Goal: Communication & Community: Answer question/provide support

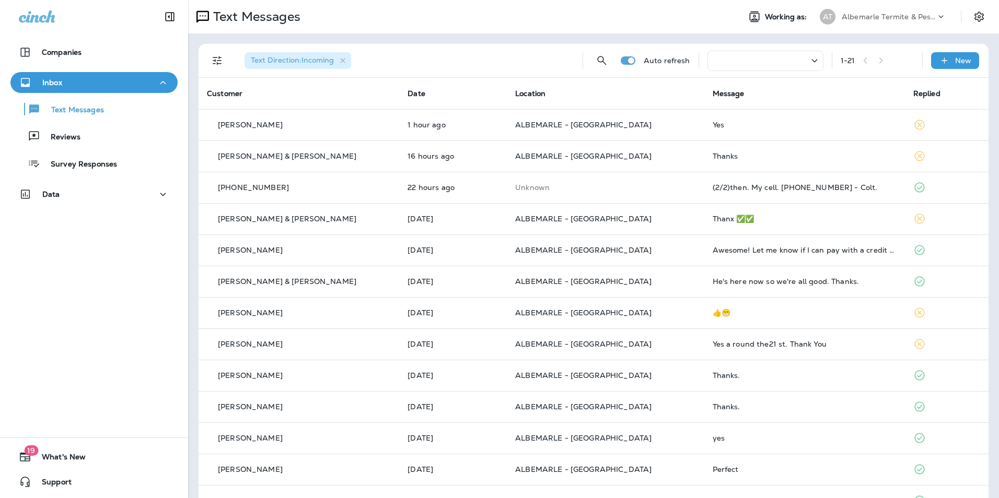
click at [760, 117] on td "Yes" at bounding box center [804, 124] width 201 height 31
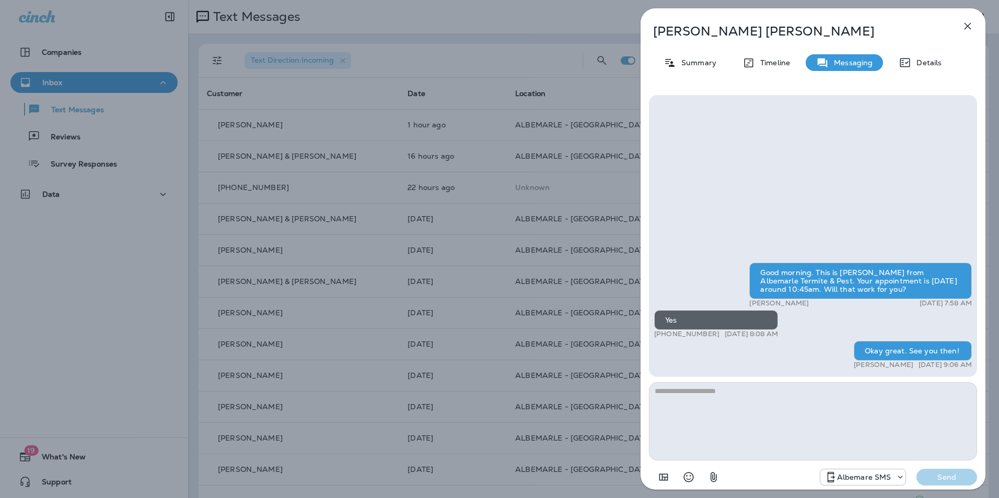
click at [966, 28] on icon "button" at bounding box center [967, 26] width 7 height 7
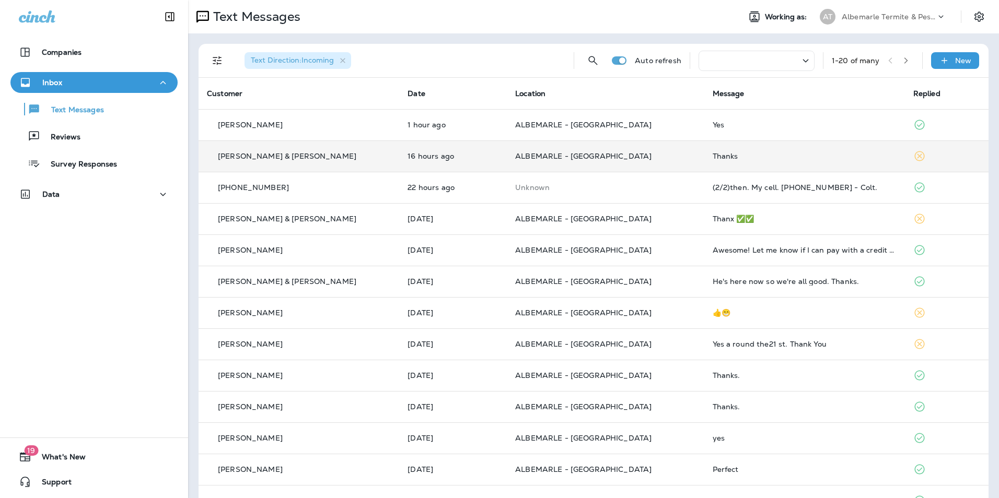
click at [626, 158] on p "ALBEMARLE - [GEOGRAPHIC_DATA]" at bounding box center [605, 156] width 180 height 8
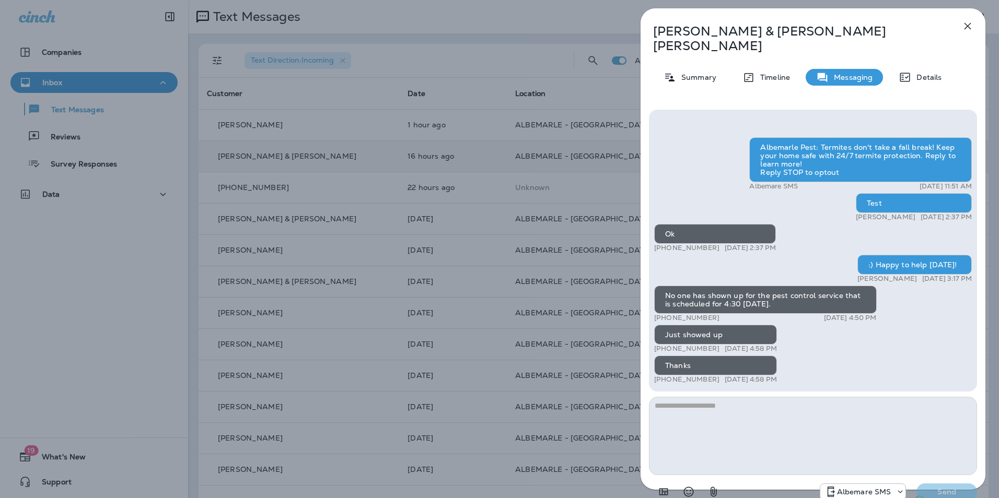
click at [702, 407] on textarea at bounding box center [813, 436] width 328 height 78
type textarea "**********"
click at [927, 484] on button "Send" at bounding box center [946, 492] width 61 height 17
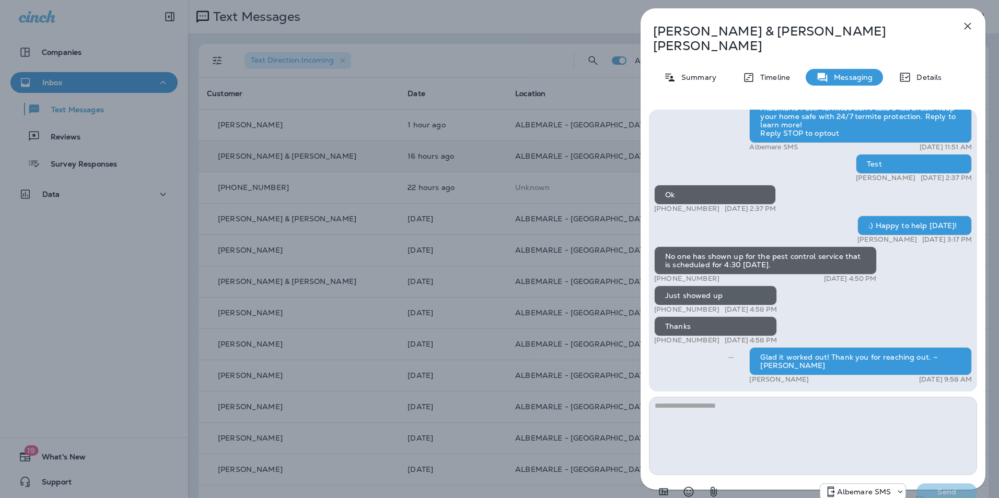
click at [964, 25] on icon "button" at bounding box center [967, 26] width 13 height 13
